Goal: Find contact information: Find contact information

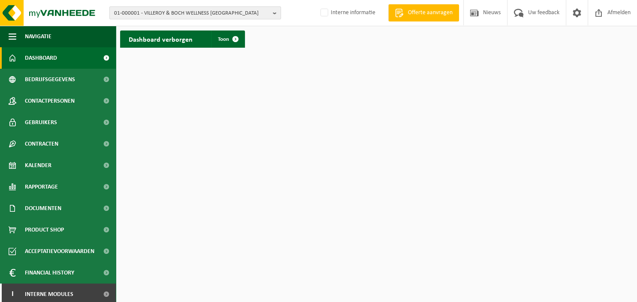
click at [275, 12] on b "button" at bounding box center [277, 13] width 8 height 12
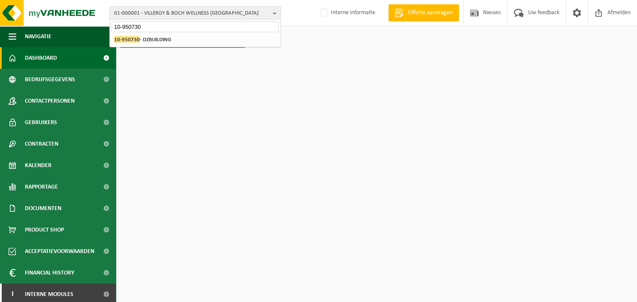
type input "10-950730"
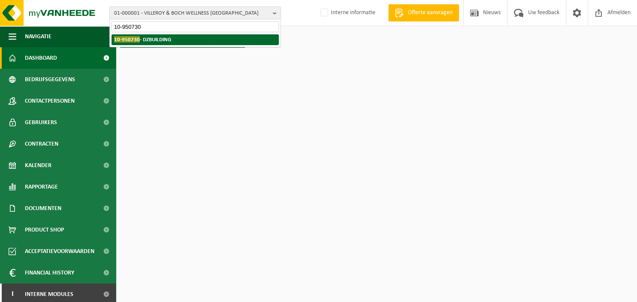
click at [188, 39] on li "10-950730 - DZBUILDING" at bounding box center [195, 39] width 167 height 11
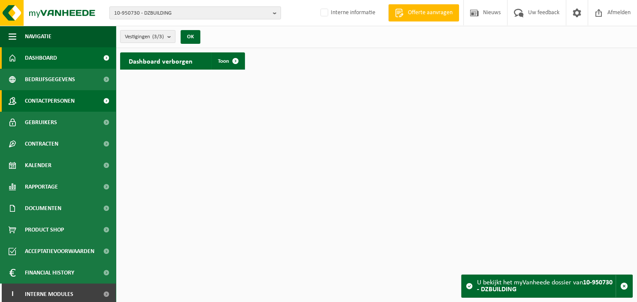
click at [56, 102] on span "Contactpersonen" at bounding box center [50, 100] width 50 height 21
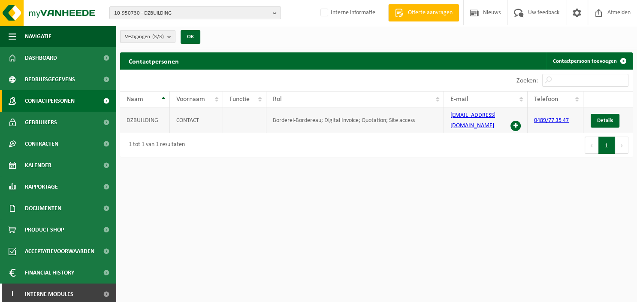
click at [554, 117] on link "0489/77 35 47" at bounding box center [551, 120] width 35 height 6
